Goal: Check status

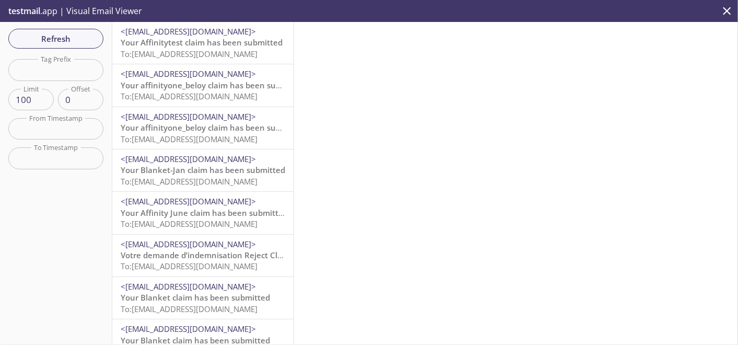
click at [173, 51] on span "To: [EMAIL_ADDRESS][DOMAIN_NAME]" at bounding box center [189, 54] width 137 height 10
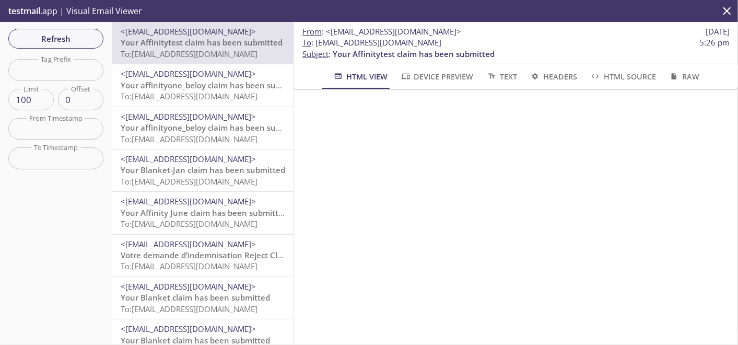
click at [196, 86] on span "Your affinityone_beloy claim has been submitted" at bounding box center [213, 85] width 185 height 10
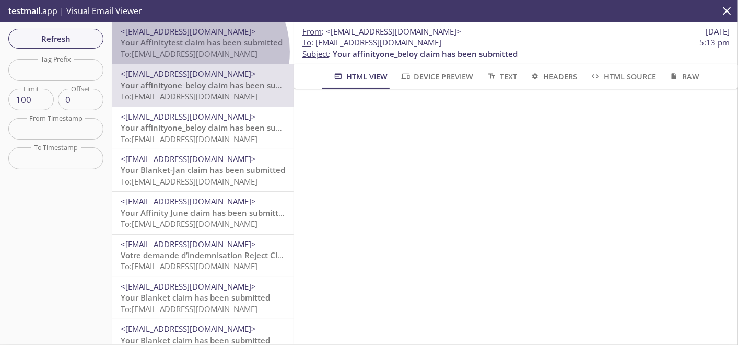
click at [193, 52] on span "To: [EMAIL_ADDRESS][DOMAIN_NAME]" at bounding box center [189, 54] width 137 height 10
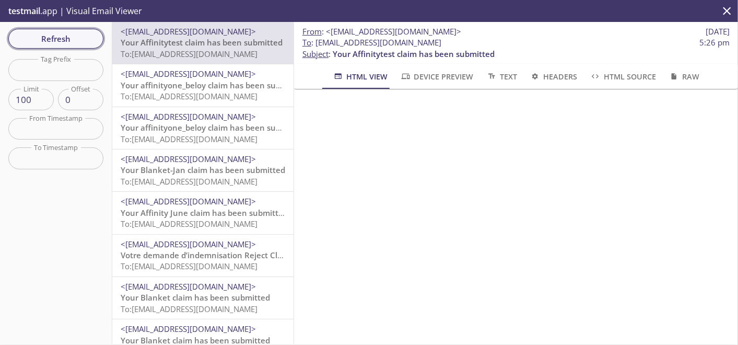
click at [70, 46] on button "Refresh" at bounding box center [55, 39] width 95 height 20
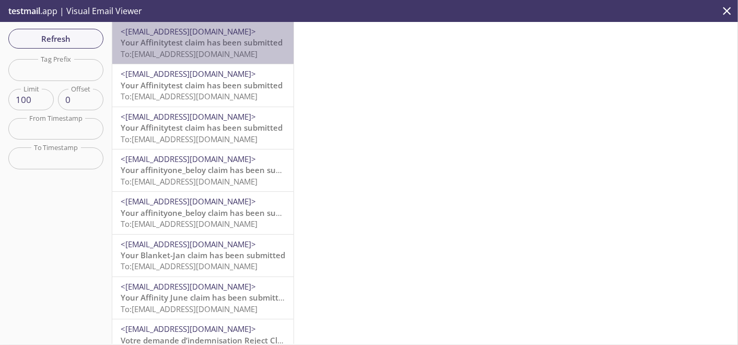
click at [218, 43] on span "Your Affinitytest claim has been submitted" at bounding box center [202, 42] width 162 height 10
